Goal: Information Seeking & Learning: Learn about a topic

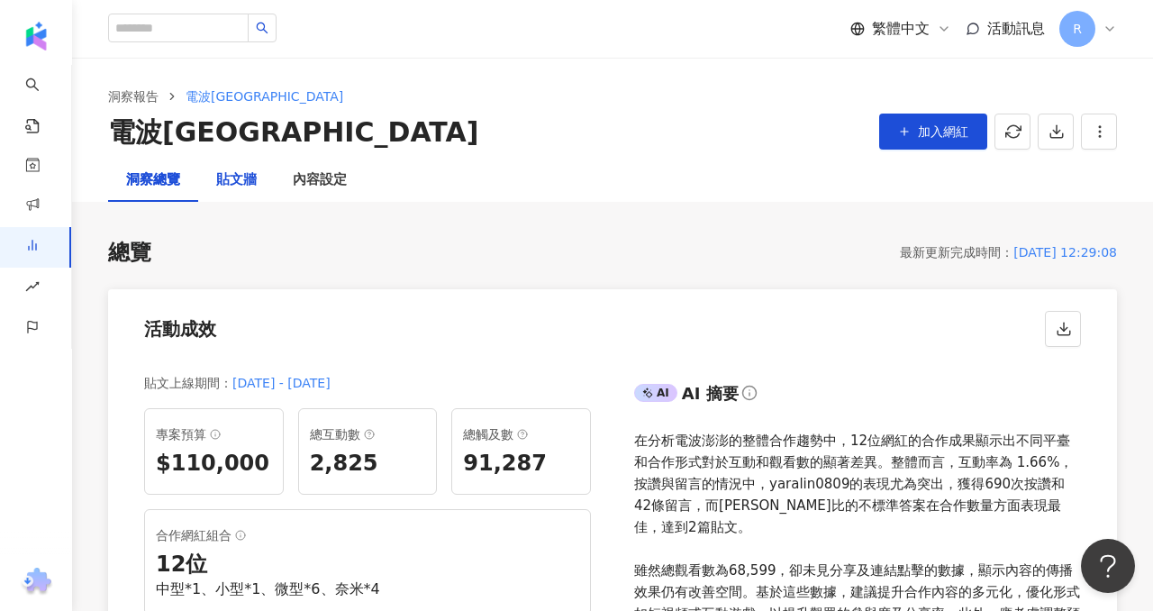
click at [237, 171] on div "貼文牆" at bounding box center [236, 180] width 41 height 22
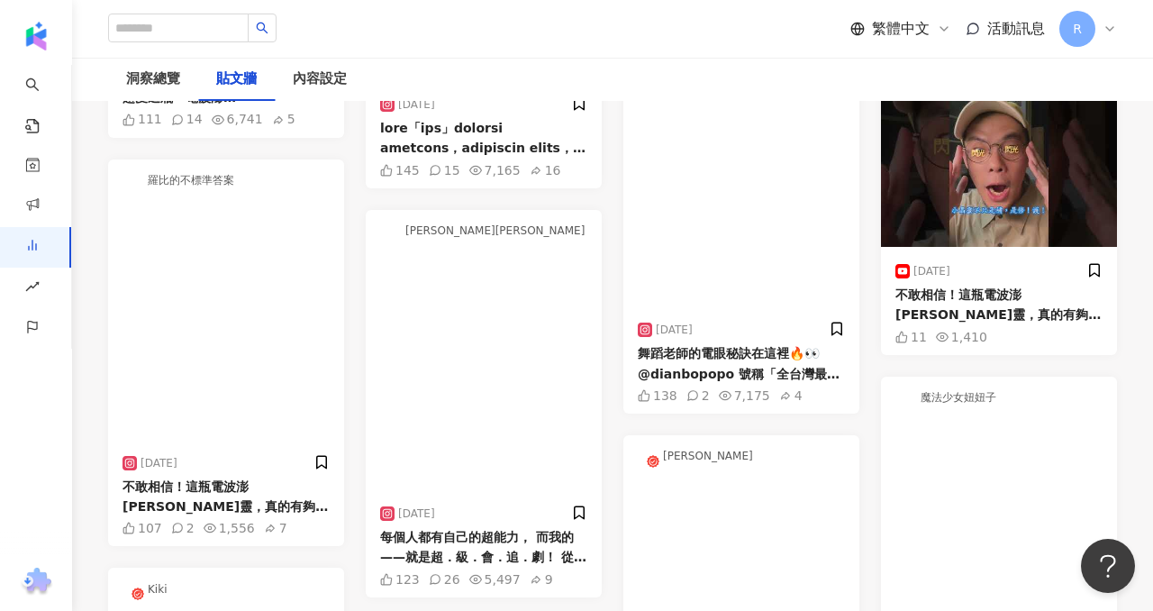
scroll to position [680, 0]
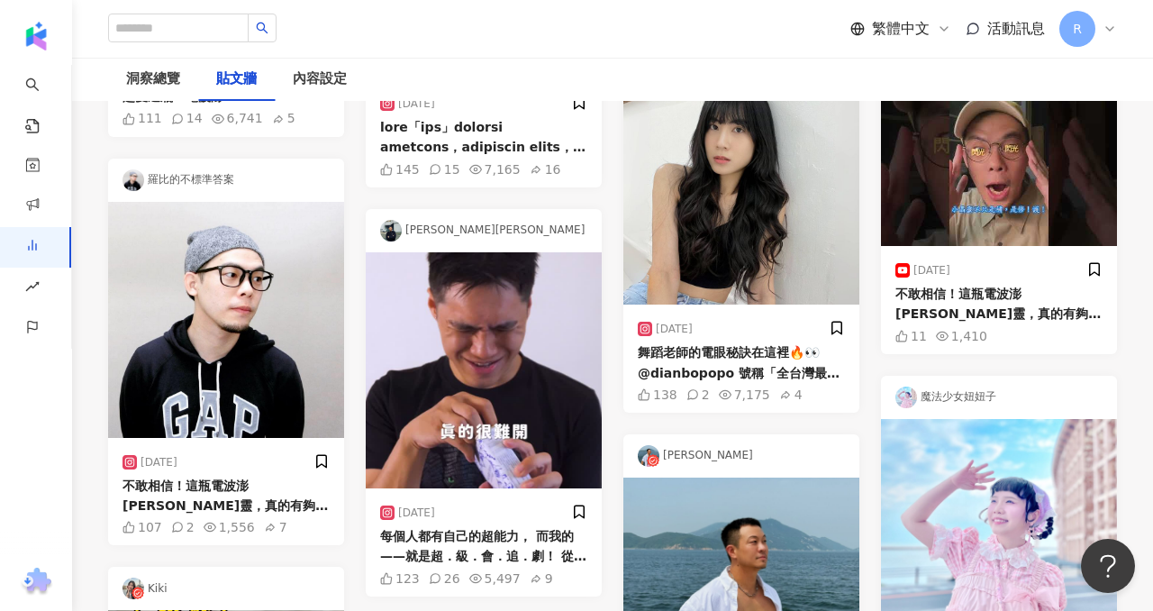
click at [918, 266] on div "[DATE]" at bounding box center [922, 270] width 55 height 14
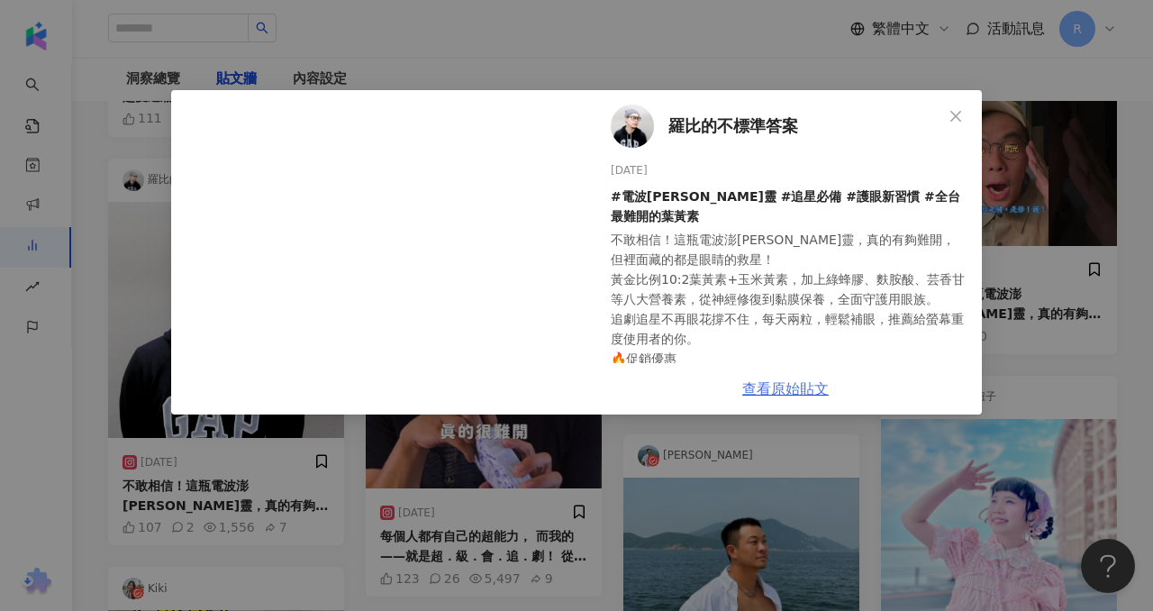
click at [796, 386] on link "查看原始貼文" at bounding box center [785, 388] width 86 height 17
click at [723, 80] on div "羅比的不標準答案 [DATE] #電波澎[PERSON_NAME]靈 #追星必備 #護眼新習慣 #全台最難開的葉黃素 不敢相信！這瓶電波澎[PERSON_NA…" at bounding box center [576, 305] width 1153 height 611
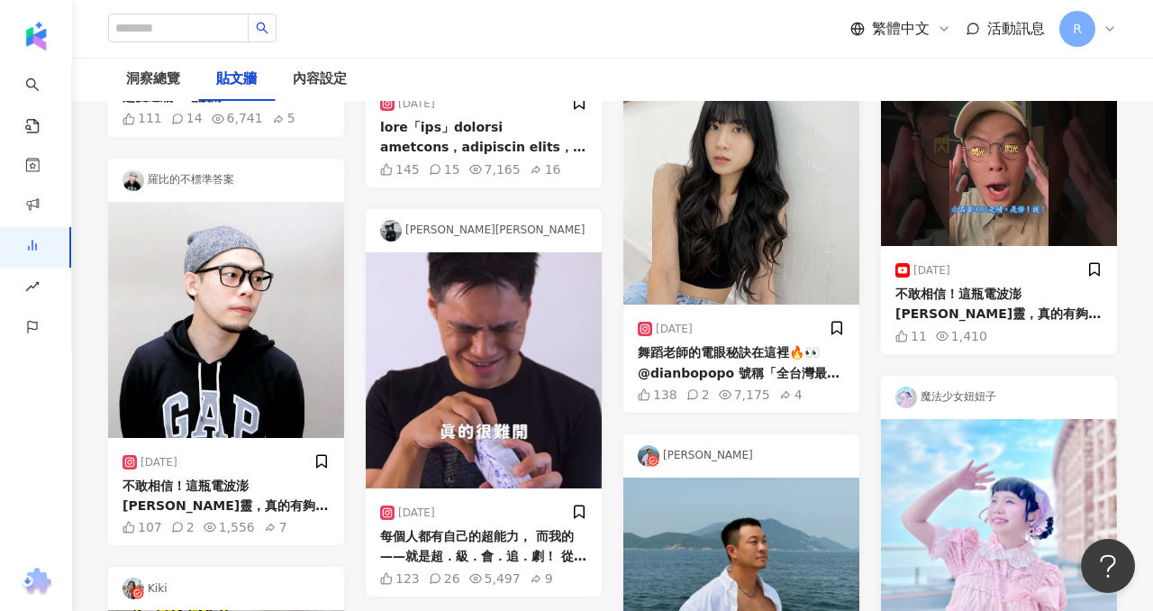
scroll to position [675, 0]
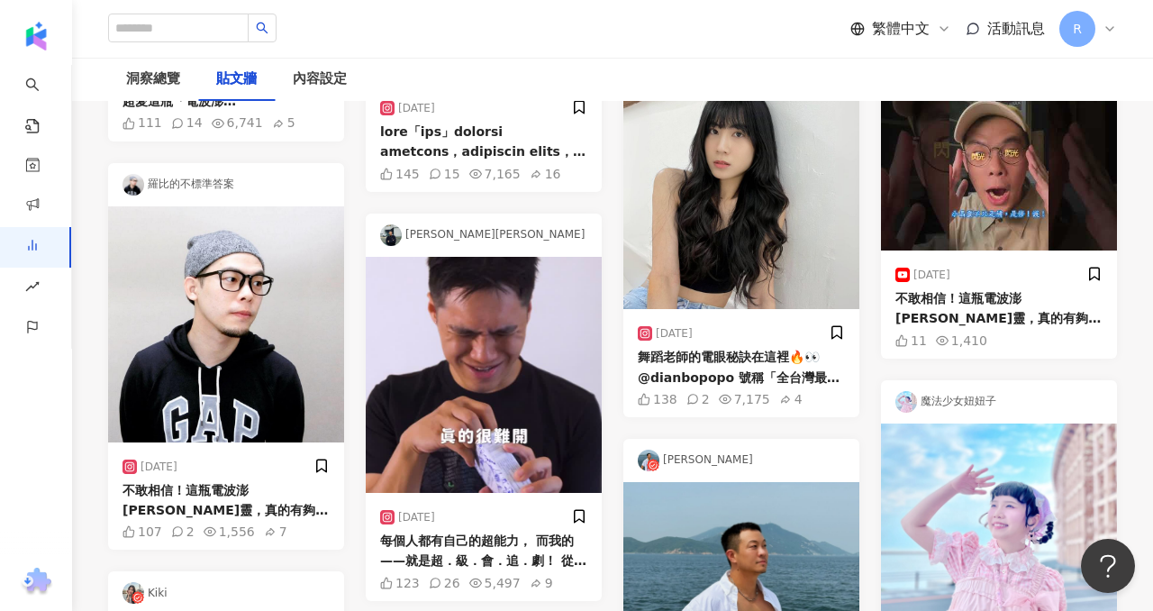
click at [988, 313] on div "不敢相信！這瓶電波澎[PERSON_NAME]靈，真的有夠難開，但裡面藏的都是眼睛的救星！ 黃金比例10:2葉黃素+玉米黃素，加上綠蜂膠、麩胺酸、芸香甘等八大…" at bounding box center [998, 308] width 207 height 41
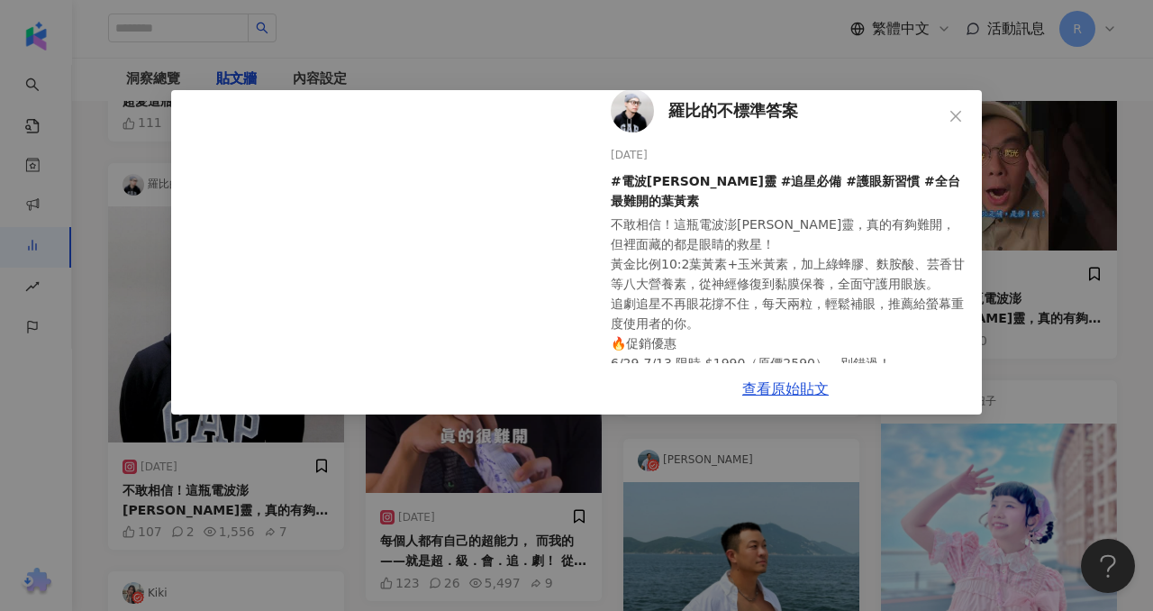
scroll to position [151, 0]
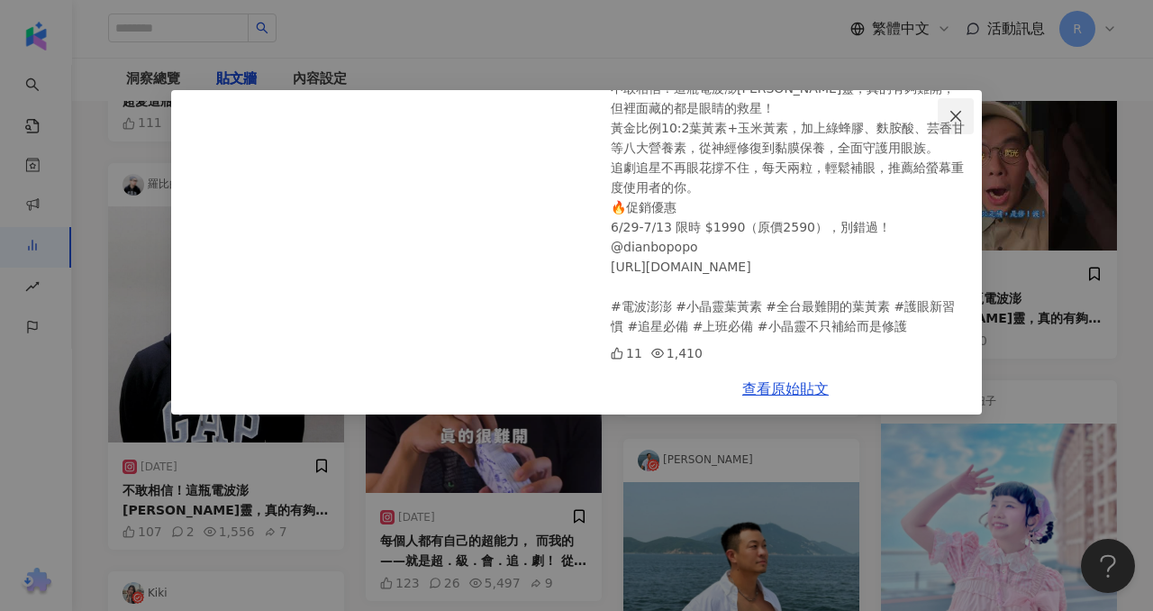
click at [957, 117] on icon "close" at bounding box center [955, 115] width 11 height 11
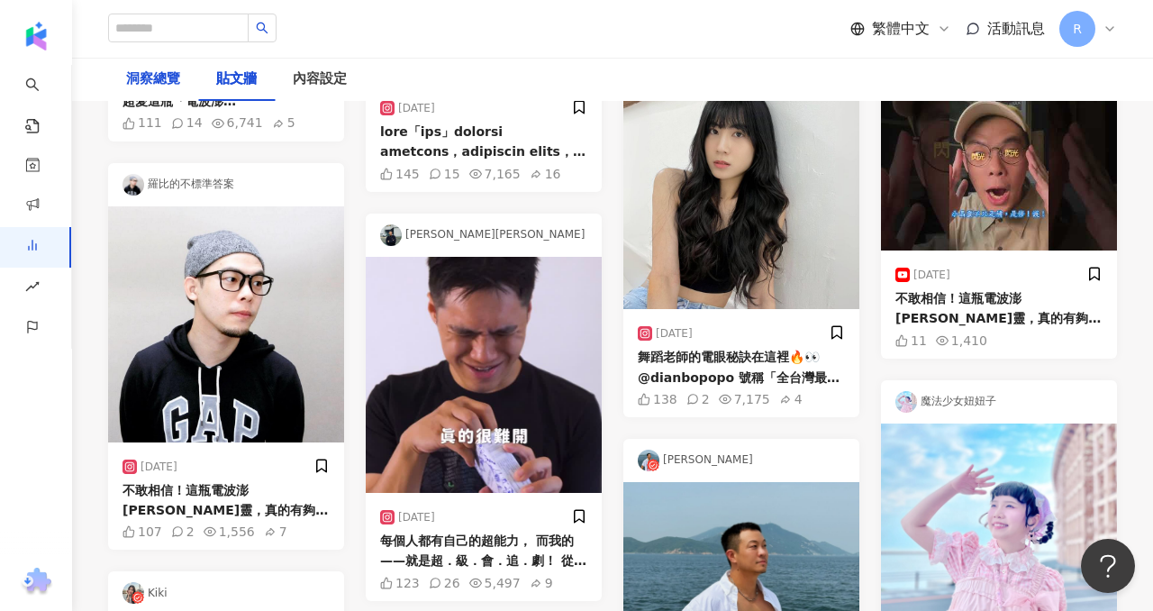
click at [160, 77] on div "洞察總覽" at bounding box center [153, 79] width 54 height 22
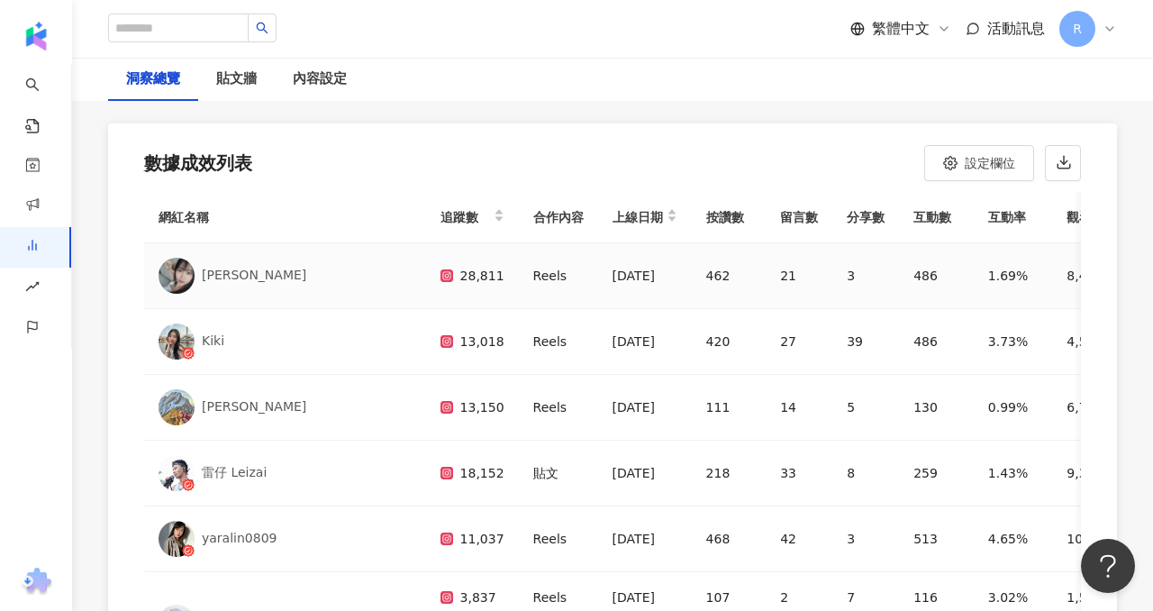
scroll to position [4, 0]
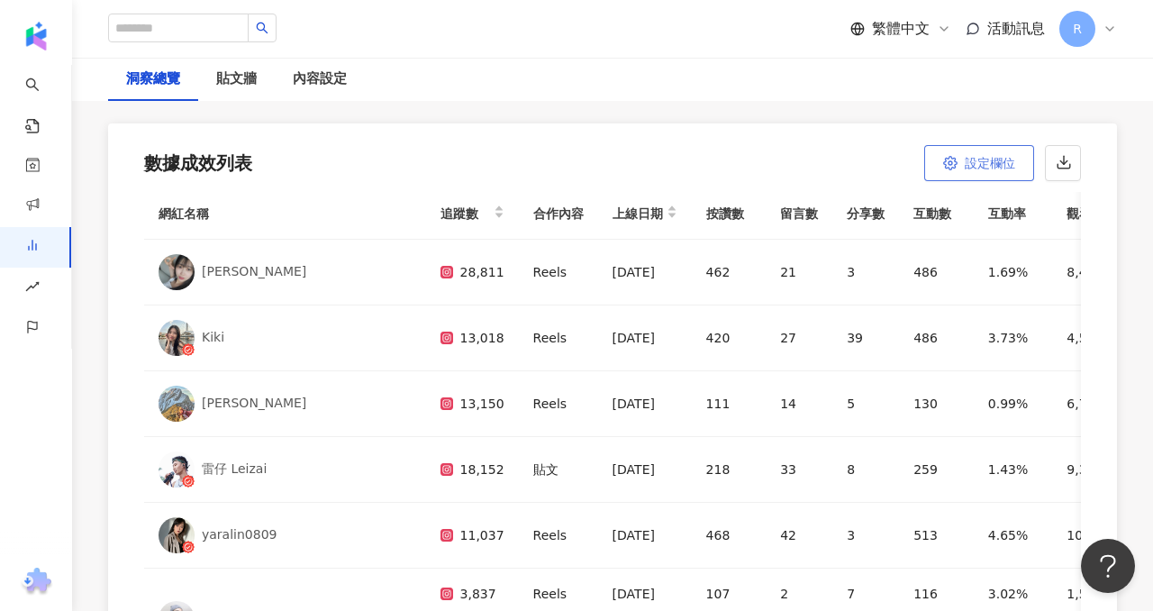
click at [944, 156] on icon "button" at bounding box center [950, 163] width 14 height 14
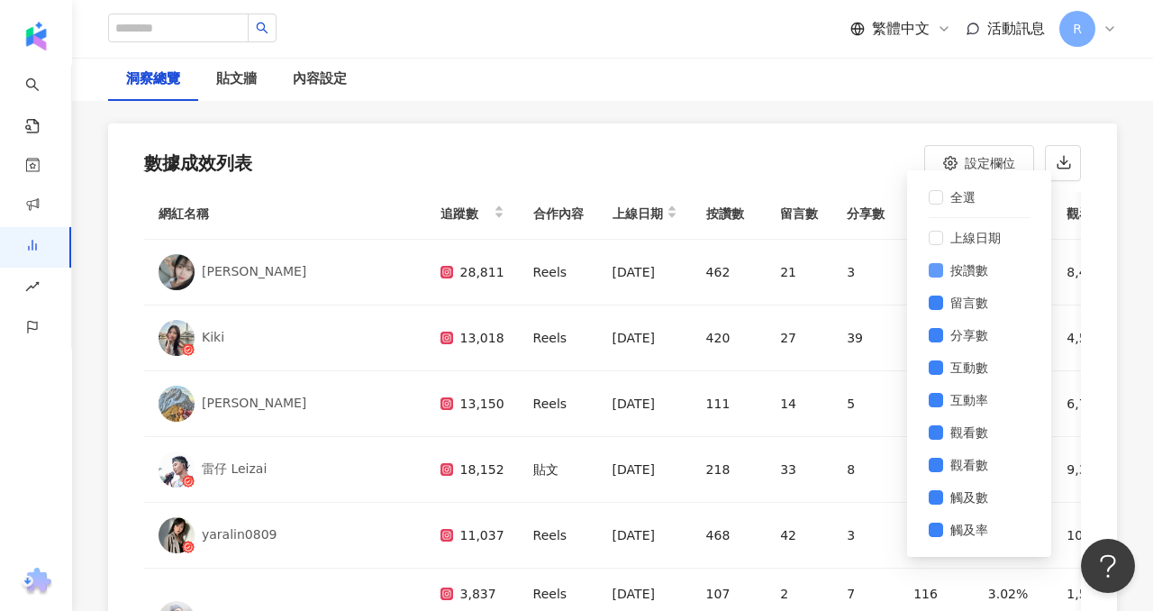
click at [935, 276] on label "按讚數" at bounding box center [979, 270] width 101 height 32
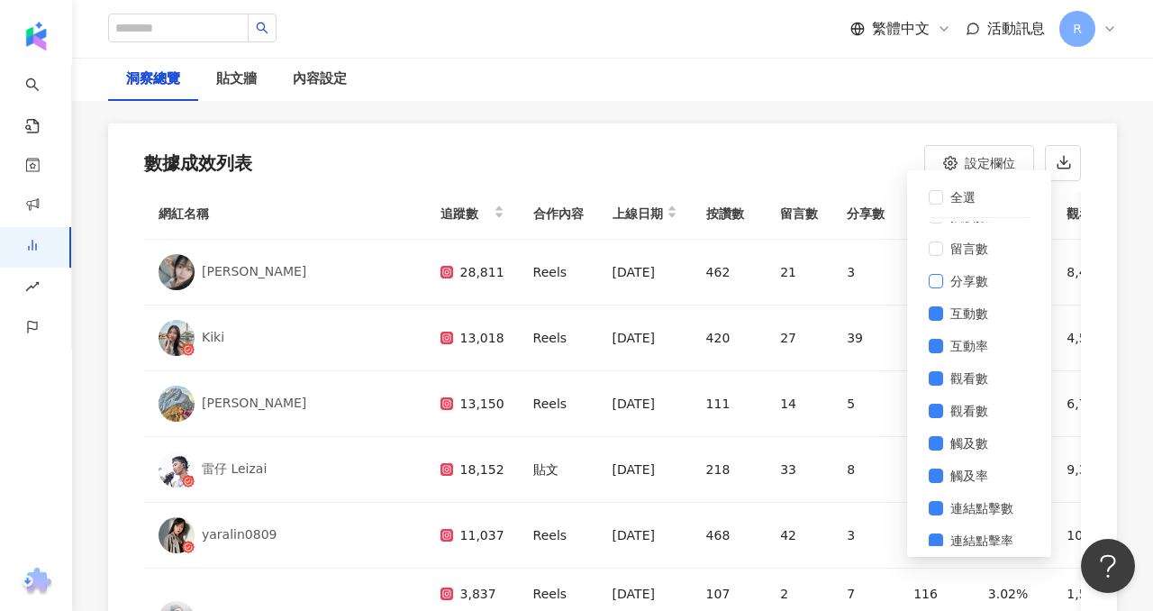
scroll to position [62, 0]
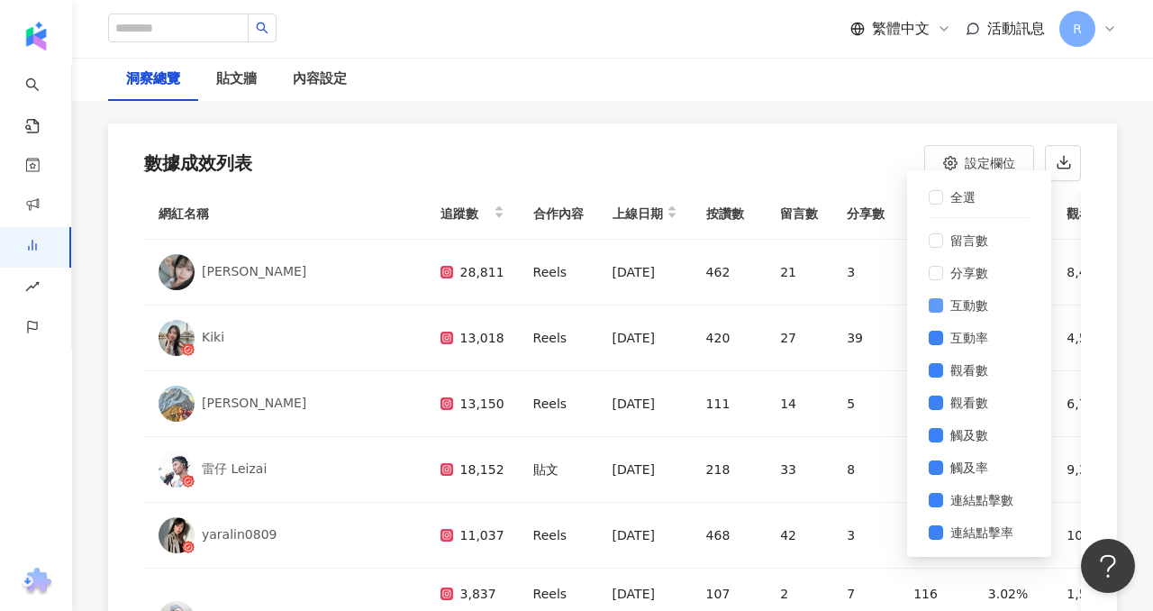
click at [933, 293] on label "互動數" at bounding box center [979, 305] width 101 height 32
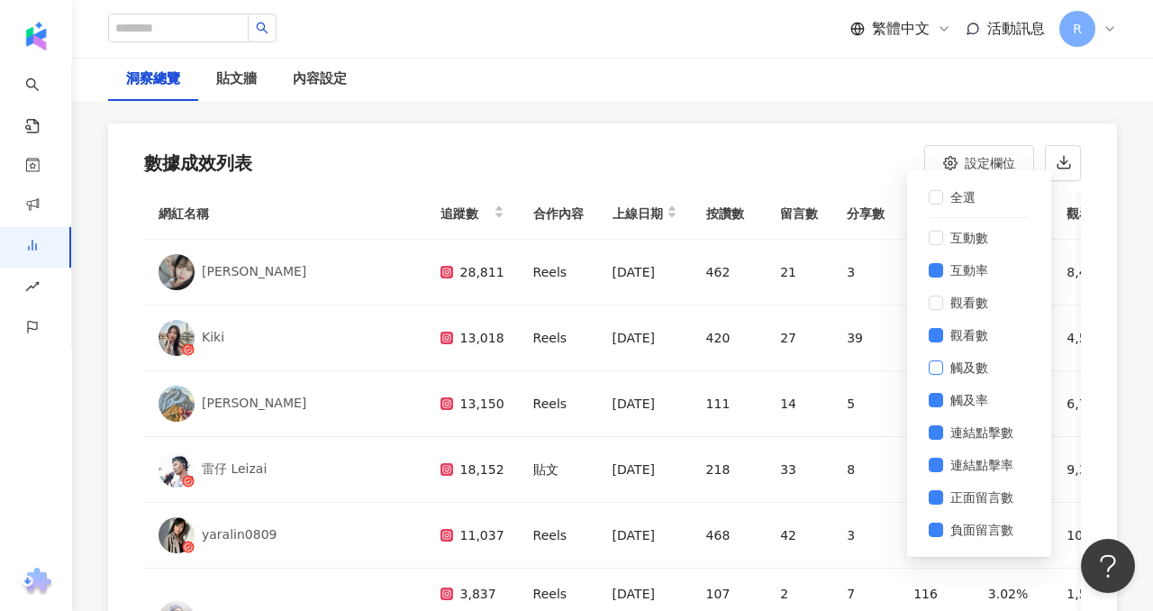
scroll to position [5371, 0]
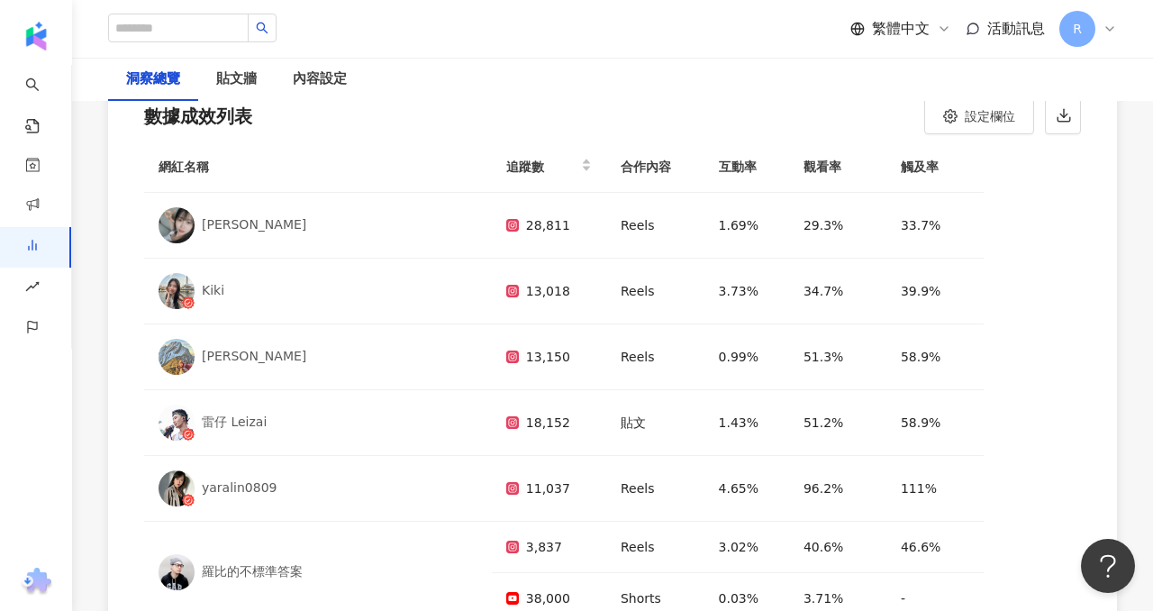
click at [1098, 145] on div "網紅名稱 追蹤數 合作內容 互動率 觀看率 觸及率 小熙xiaoxi 샤오시 28,811 Reels 1.69% 29.3% 33.7% Kiki 13,0…" at bounding box center [612, 433] width 1009 height 576
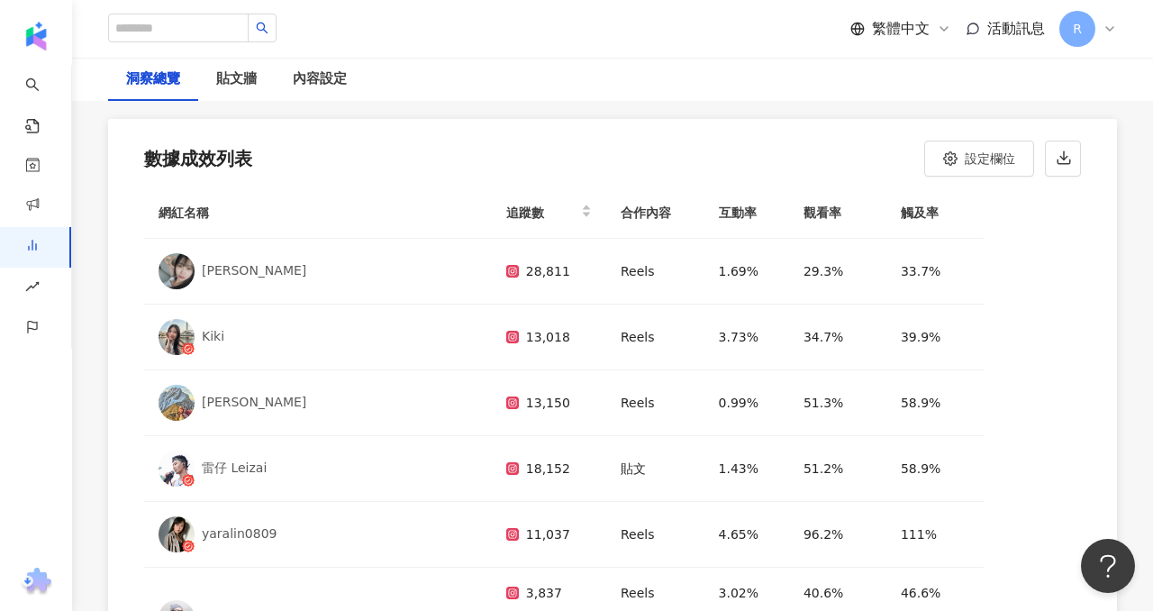
scroll to position [5334, 0]
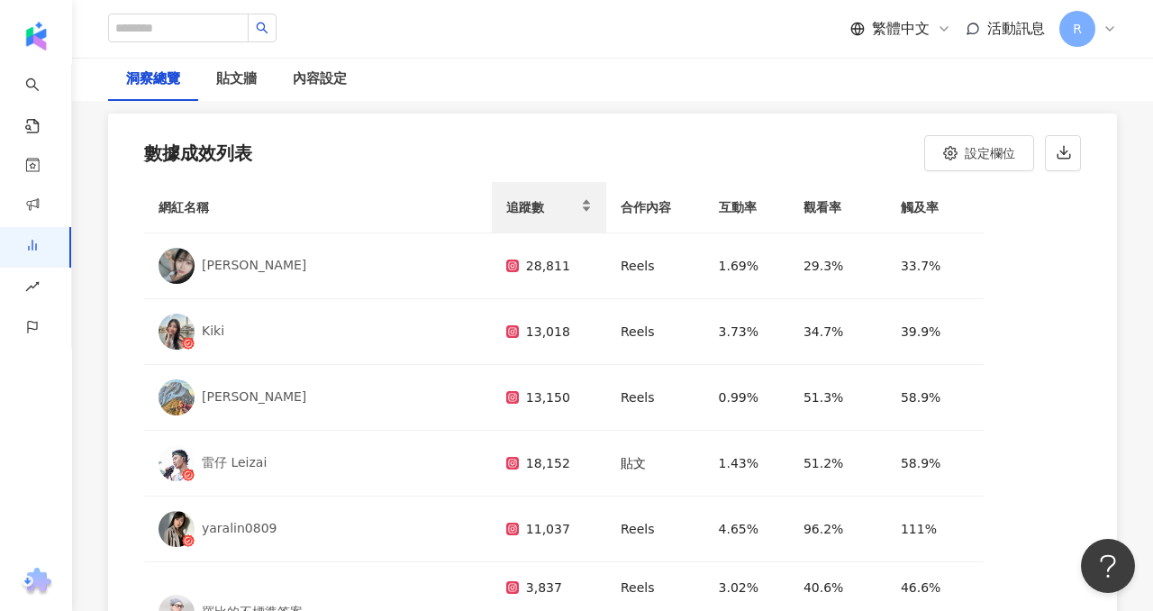
click at [517, 196] on div "追蹤數" at bounding box center [549, 207] width 86 height 22
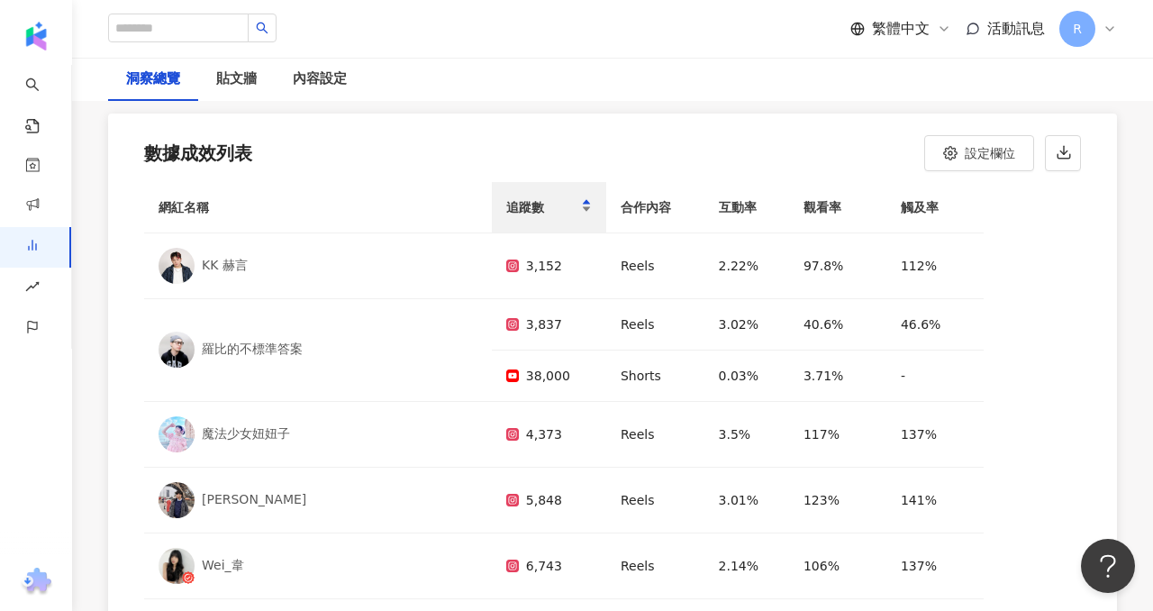
click at [517, 196] on div "追蹤數" at bounding box center [549, 207] width 86 height 22
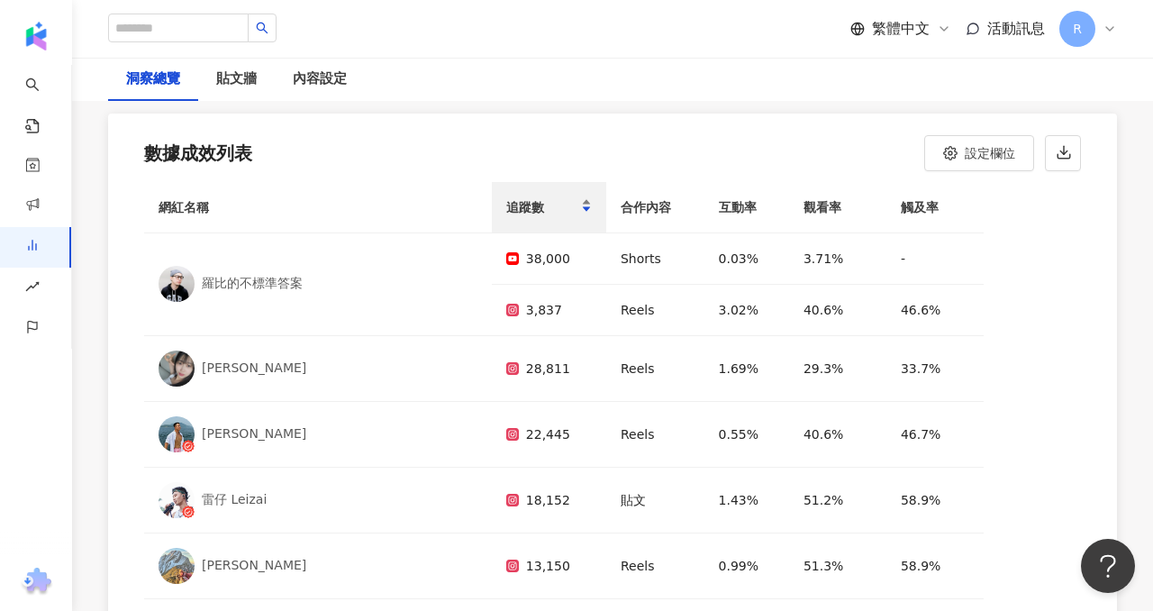
click at [517, 196] on div "追蹤數" at bounding box center [549, 207] width 86 height 22
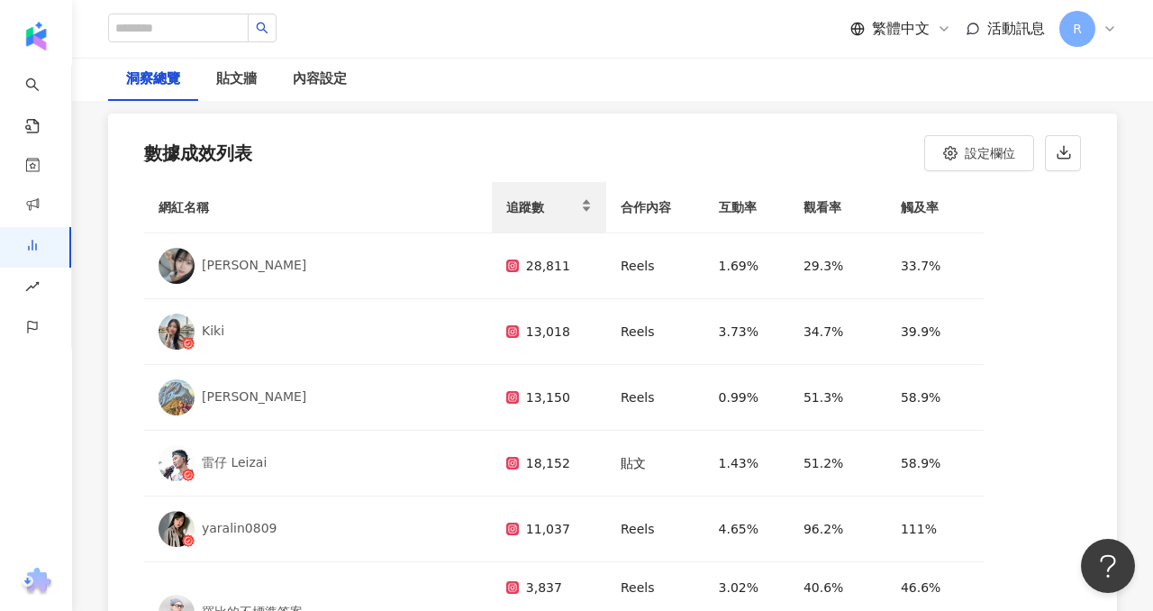
click at [518, 196] on div "追蹤數" at bounding box center [549, 207] width 86 height 22
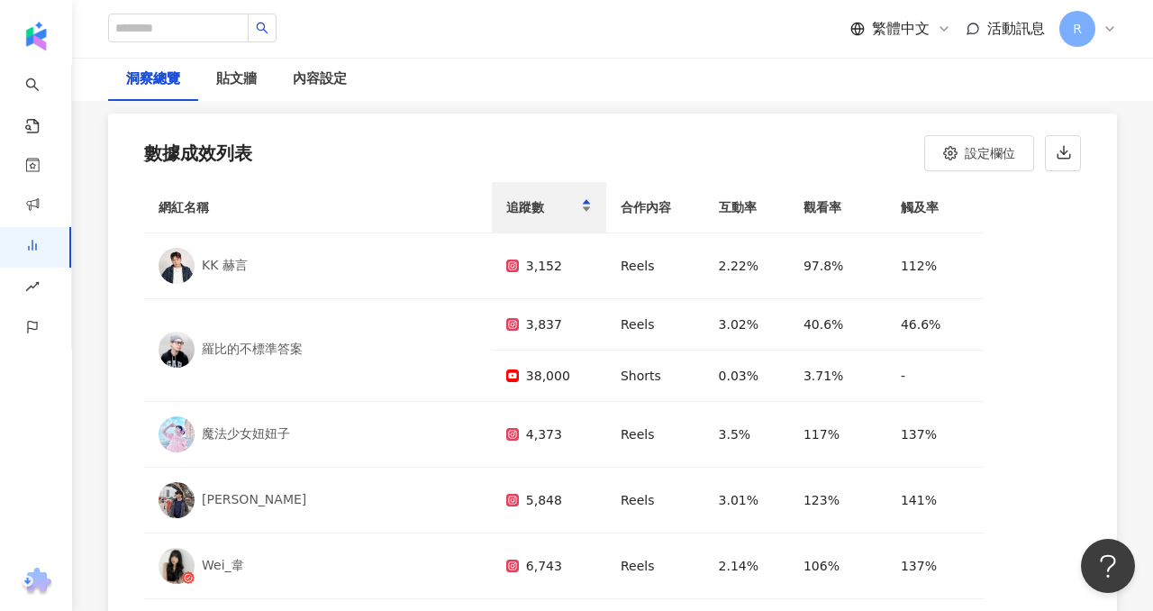
click at [519, 196] on div "追蹤數" at bounding box center [549, 207] width 86 height 22
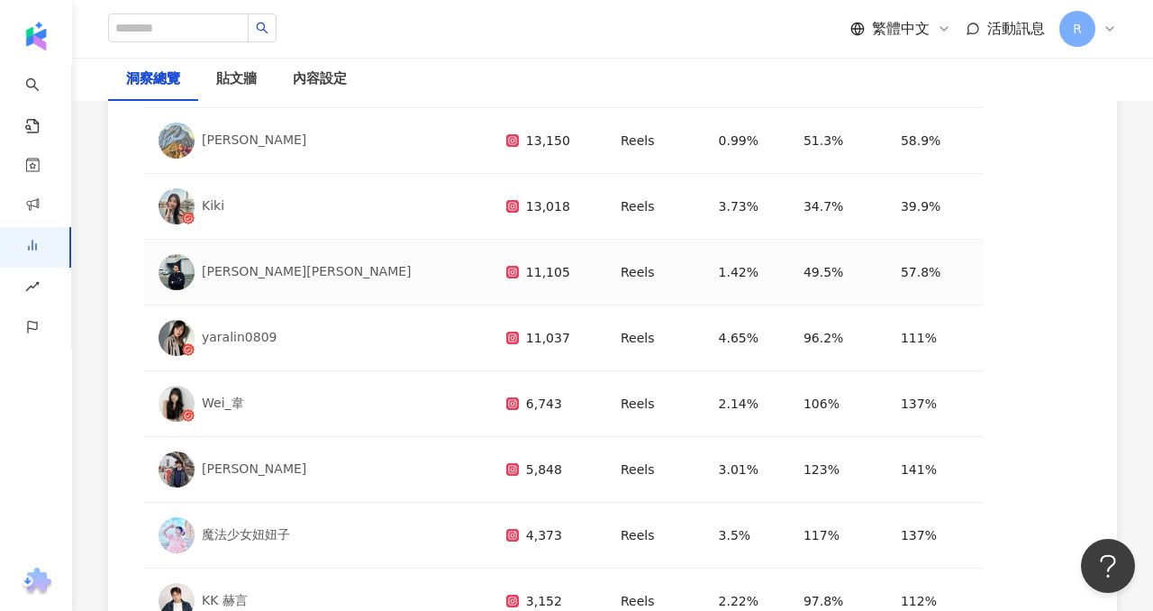
scroll to position [0, 0]
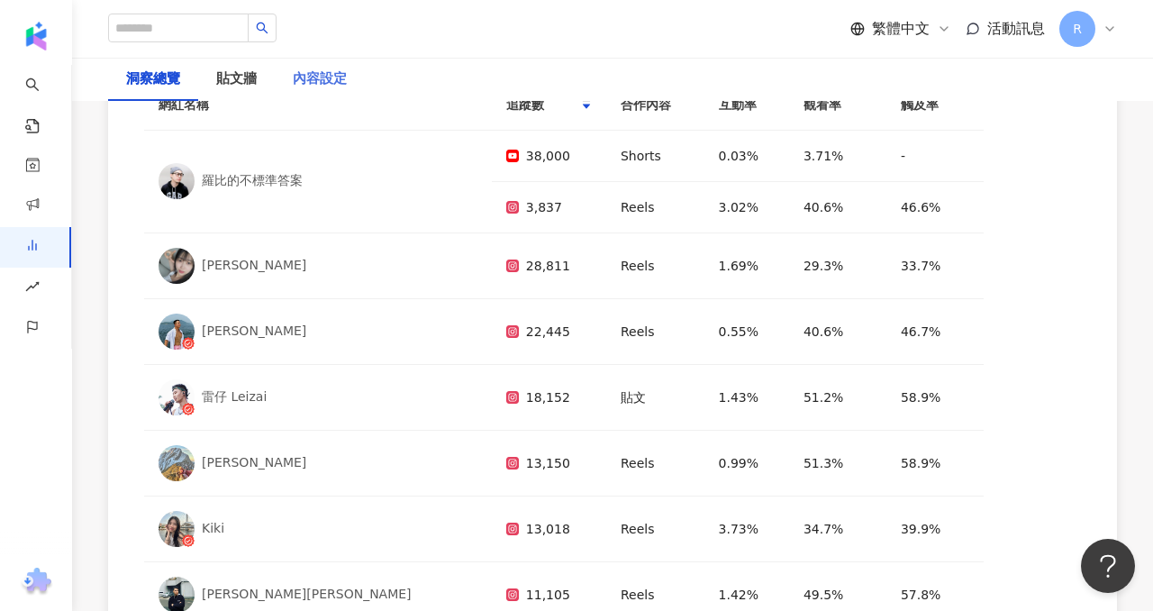
click at [315, 95] on div "內容設定" at bounding box center [320, 79] width 90 height 43
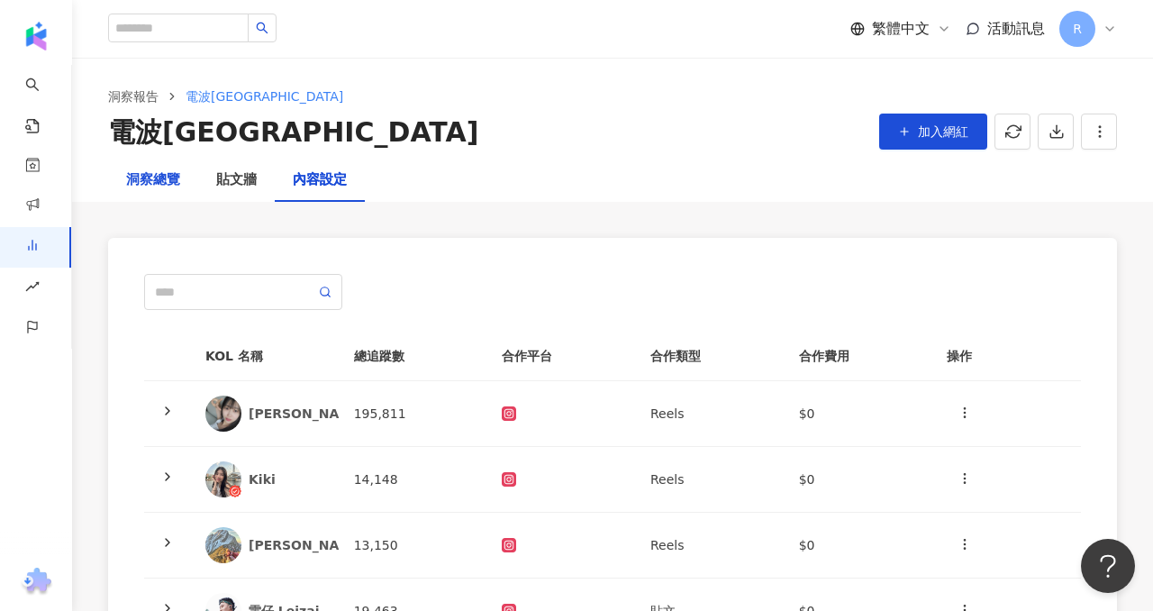
click at [147, 179] on div "洞察總覽" at bounding box center [153, 180] width 54 height 22
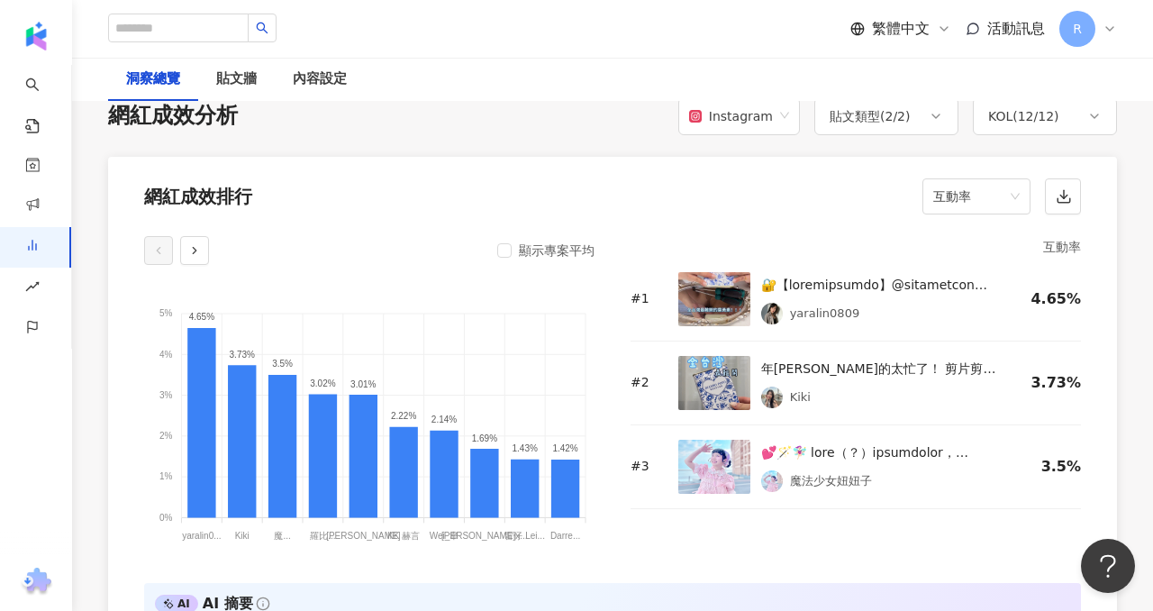
scroll to position [1408, 0]
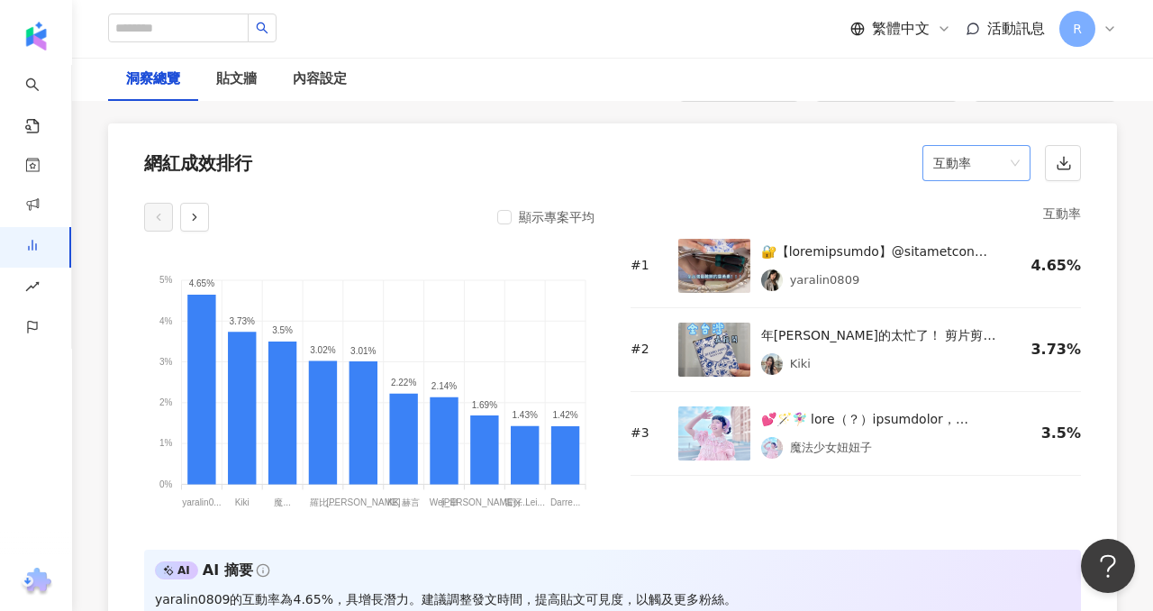
click at [1017, 162] on span "互動率" at bounding box center [976, 163] width 86 height 34
click at [983, 414] on div "觸及率" at bounding box center [976, 418] width 79 height 20
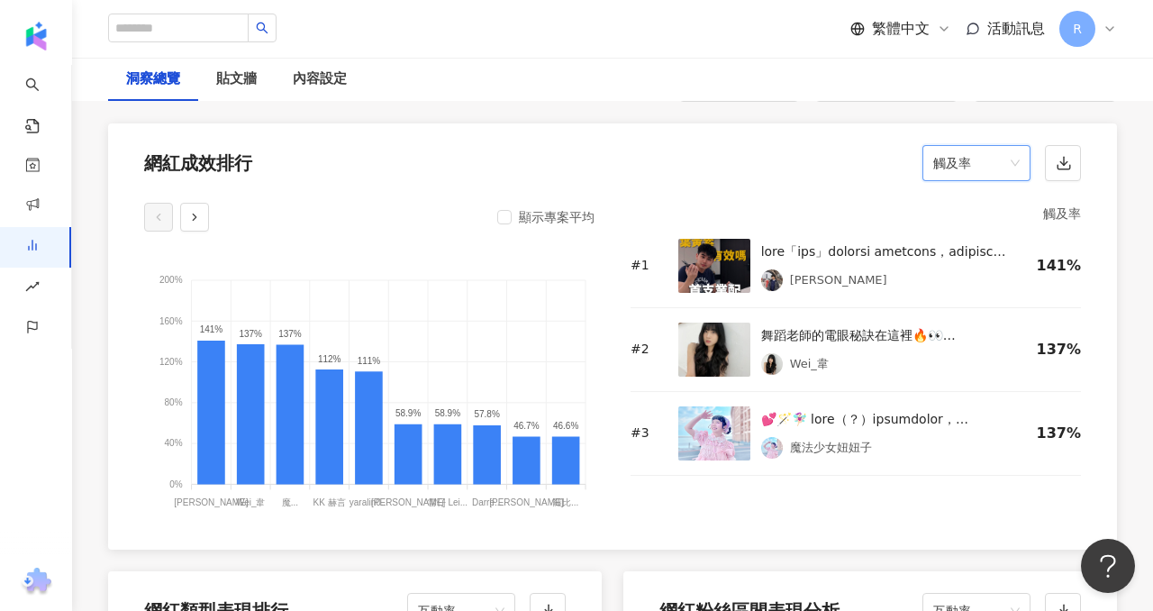
click at [946, 169] on span "觸及率" at bounding box center [976, 163] width 86 height 34
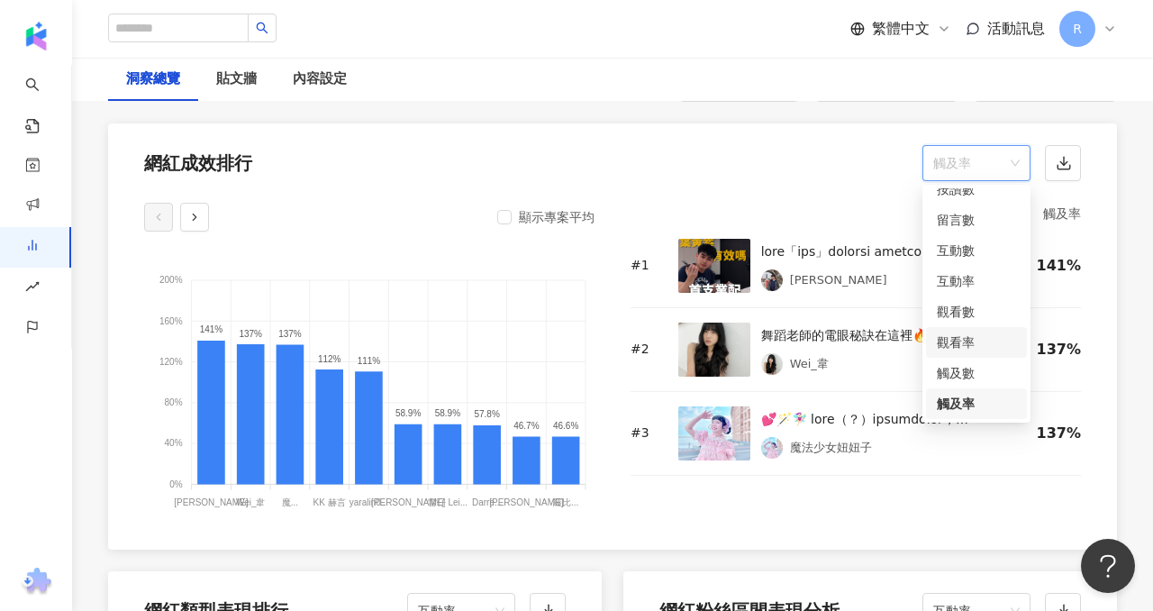
click at [983, 340] on div "觀看率" at bounding box center [976, 342] width 79 height 20
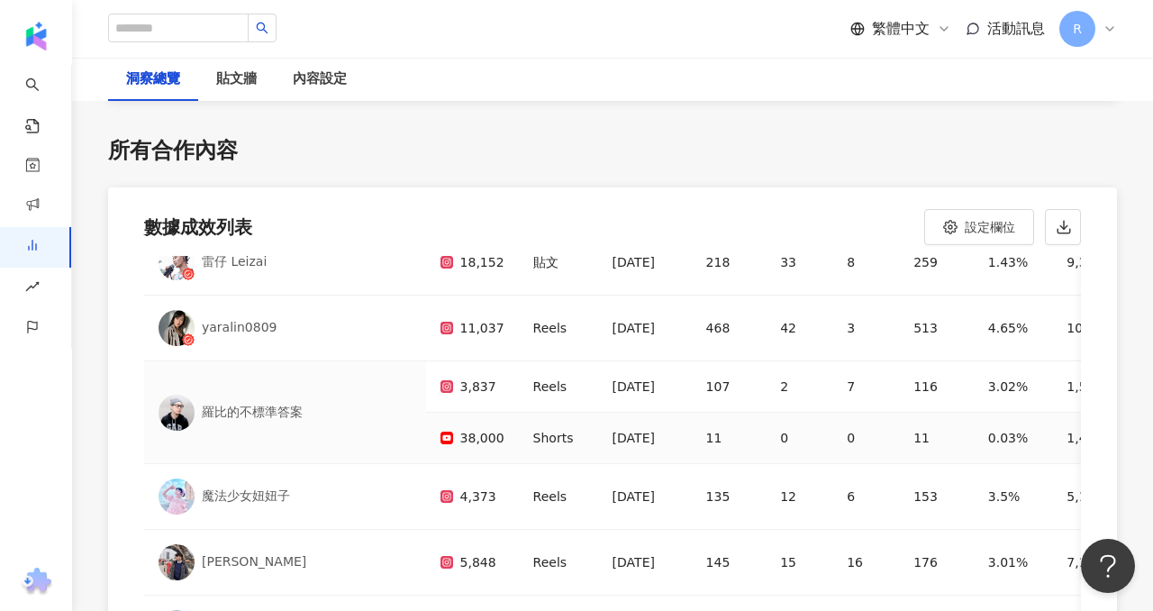
scroll to position [272, 0]
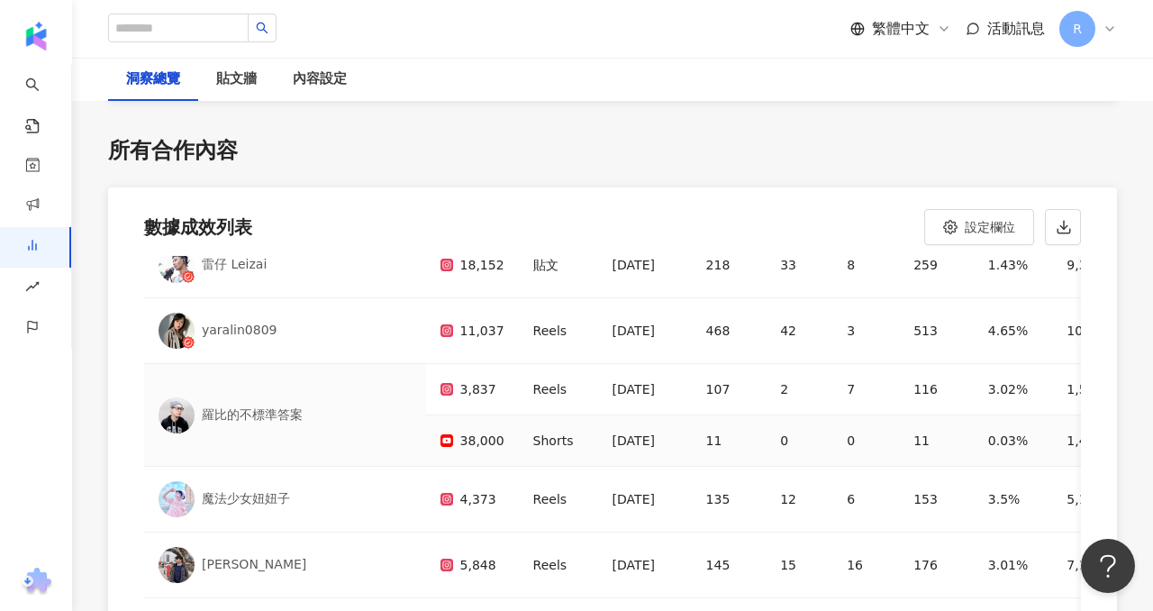
click at [612, 430] on div "[DATE]" at bounding box center [644, 441] width 65 height 22
click at [441, 437] on rect at bounding box center [446, 440] width 11 height 7
click at [271, 71] on div "貼文牆" at bounding box center [236, 79] width 77 height 43
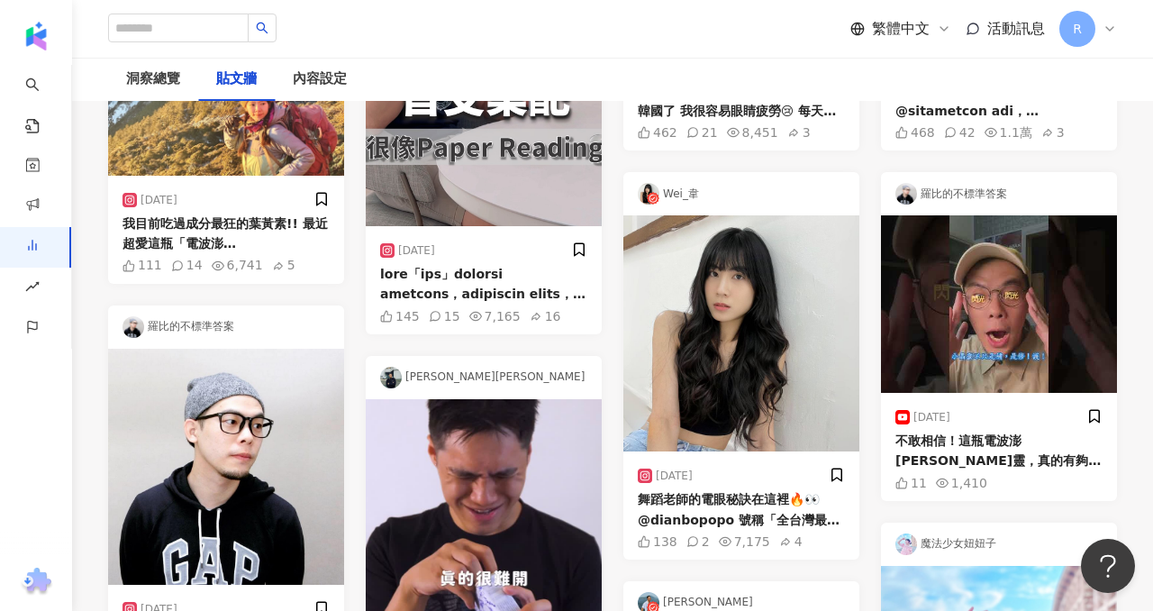
scroll to position [563, 0]
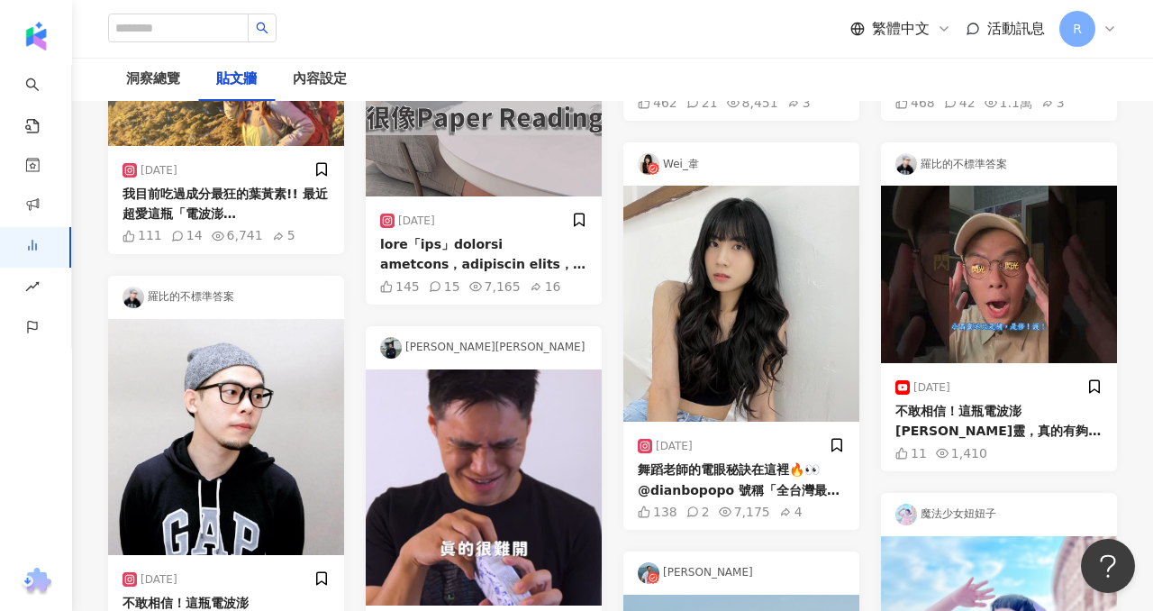
click at [915, 303] on img at bounding box center [999, 274] width 236 height 177
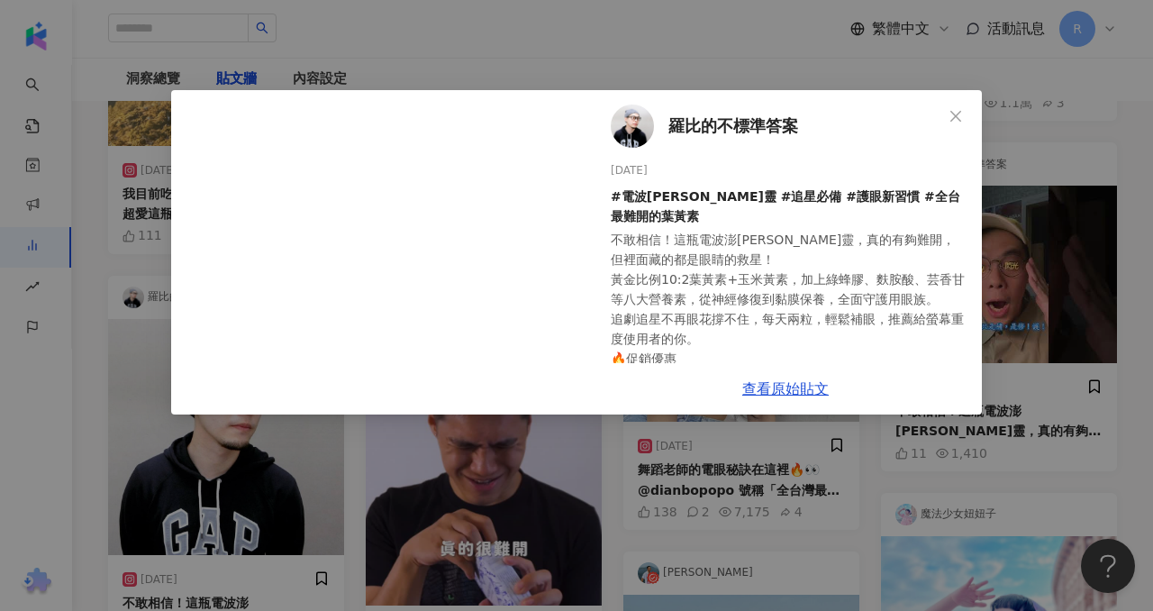
click at [756, 366] on div "查看原始貼文" at bounding box center [785, 388] width 393 height 51
click at [766, 381] on link "查看原始貼文" at bounding box center [785, 388] width 86 height 17
click at [696, 88] on div "羅比的不標準答案 [DATE] #電波澎[PERSON_NAME]靈 #追星必備 #護眼新習慣 #全台最難開的葉黃素 不敢相信！這瓶電波澎[PERSON_NA…" at bounding box center [576, 305] width 1153 height 611
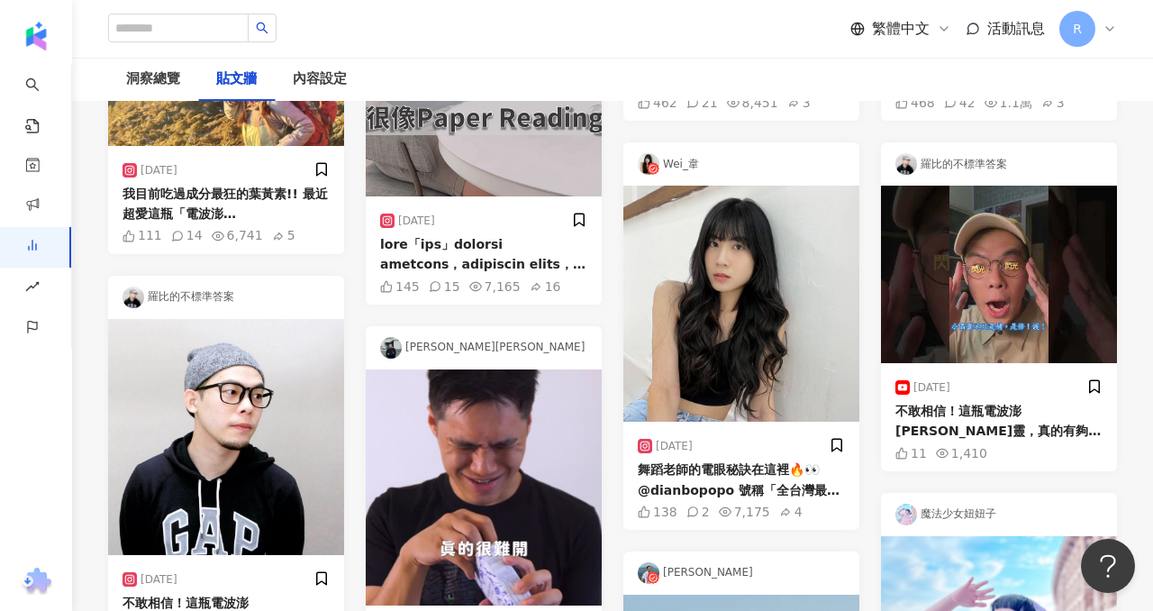
scroll to position [0, 0]
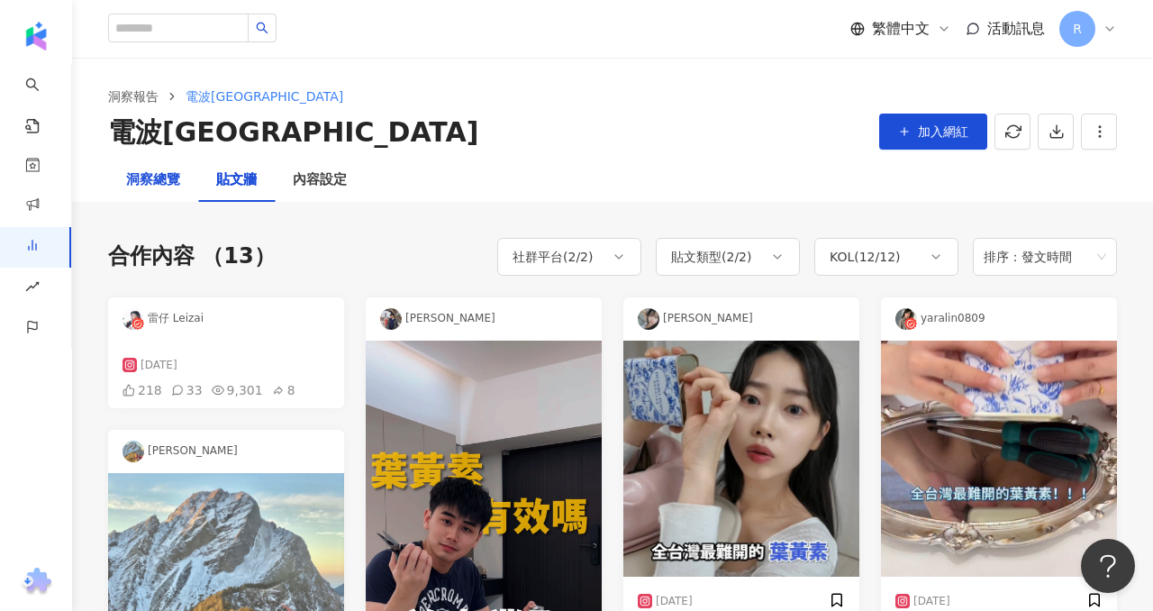
click at [146, 172] on div "洞察總覽" at bounding box center [153, 180] width 54 height 22
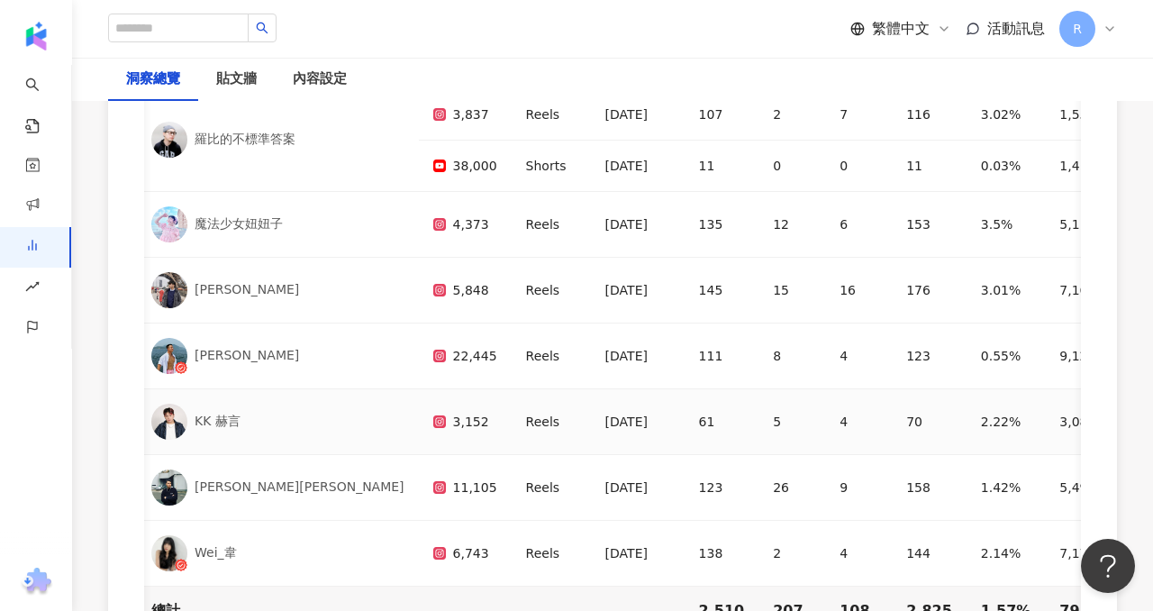
scroll to position [5440, 0]
